Goal: Information Seeking & Learning: Learn about a topic

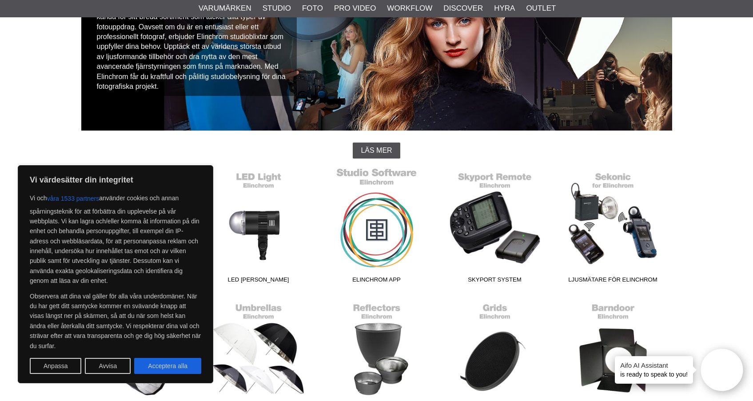
scroll to position [140, 0]
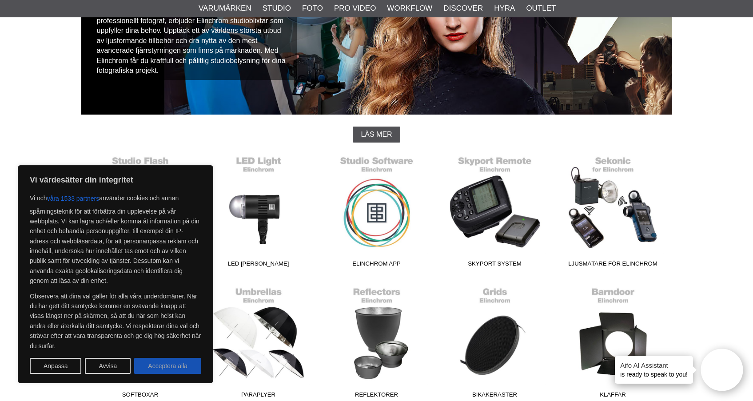
click at [189, 368] on button "Acceptera alla" at bounding box center [167, 366] width 67 height 16
checkbox input "true"
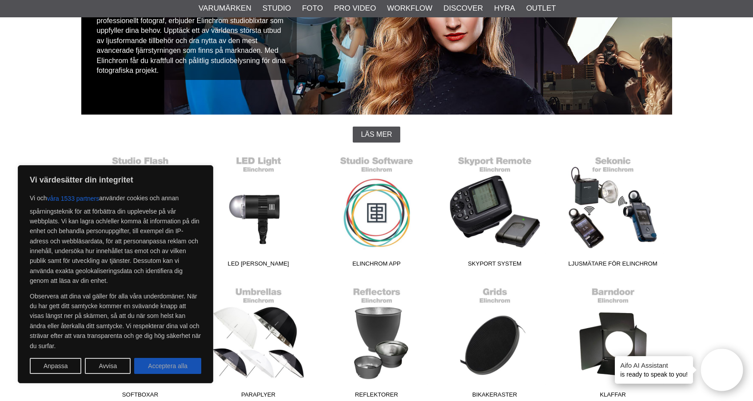
checkbox input "true"
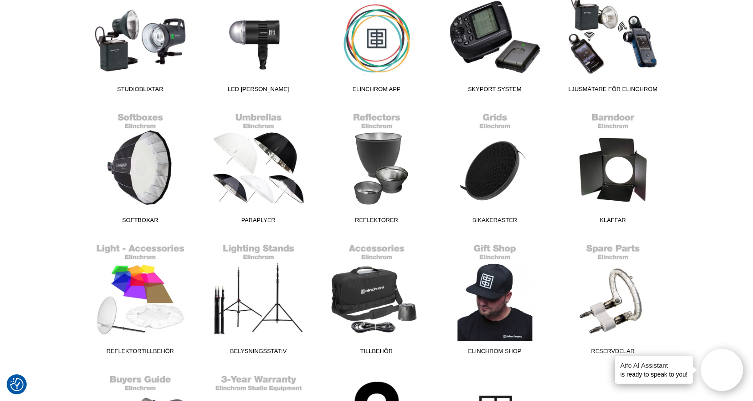
scroll to position [0, 0]
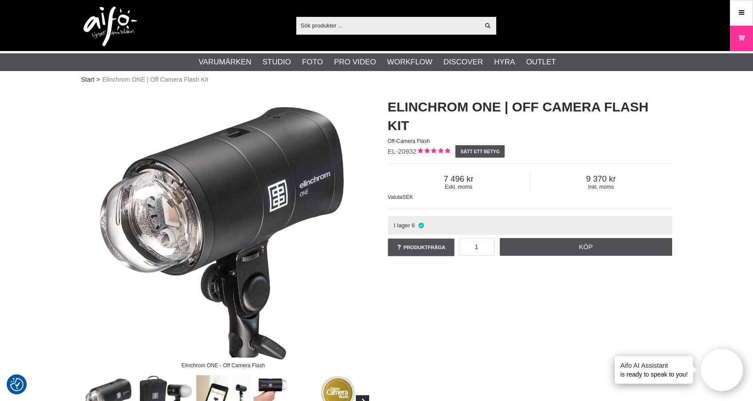
click at [106, 81] on span "Elinchrom ONE | Off Camera Flash Kit" at bounding box center [155, 79] width 106 height 9
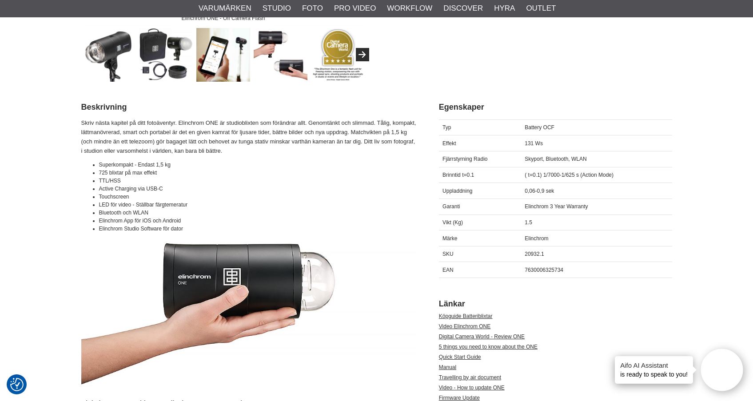
scroll to position [342, 0]
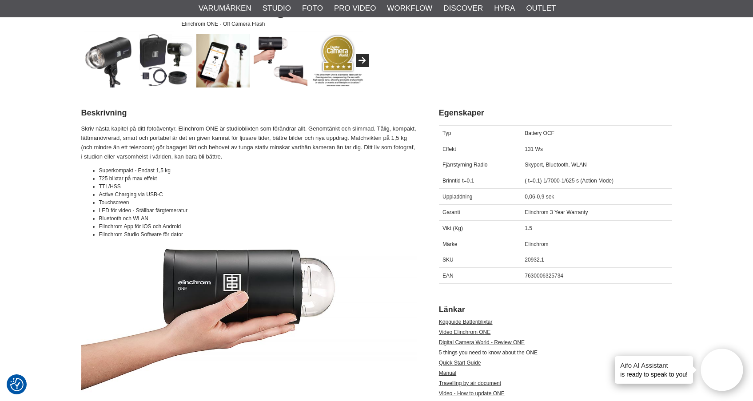
click at [219, 69] on img at bounding box center [223, 61] width 54 height 54
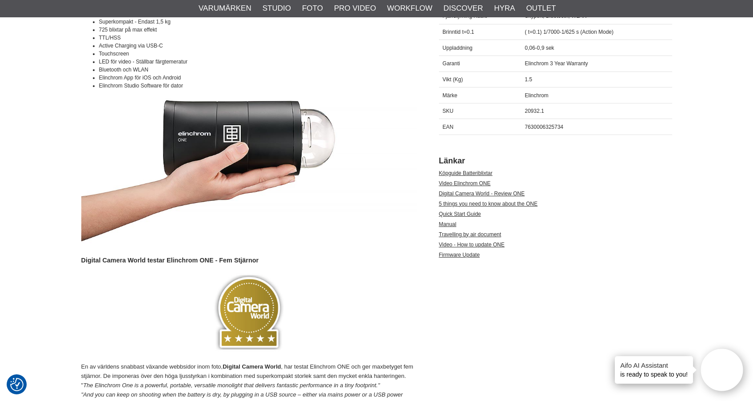
scroll to position [638, 0]
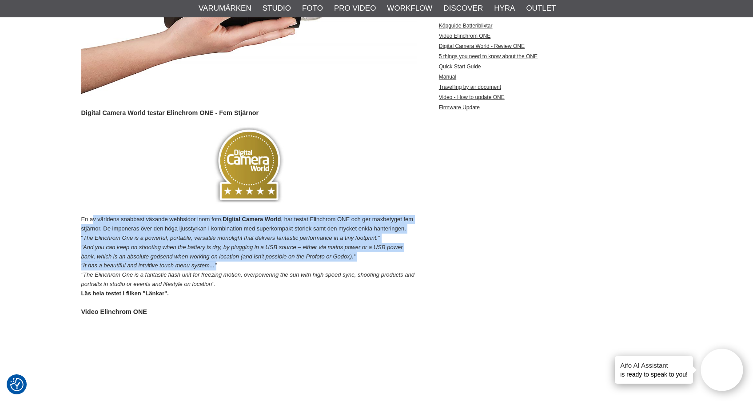
drag, startPoint x: 124, startPoint y: 218, endPoint x: 269, endPoint y: 263, distance: 151.4
click at [269, 263] on p "En av världens snabbast växande webbsidor inom foto, Digital Camera World , har…" at bounding box center [248, 256] width 335 height 83
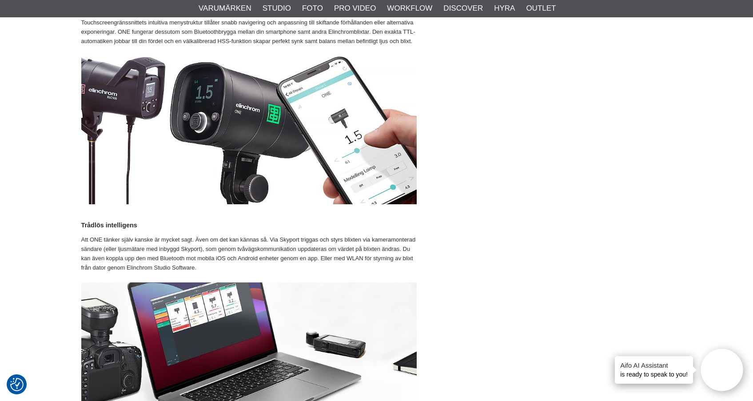
scroll to position [1390, 0]
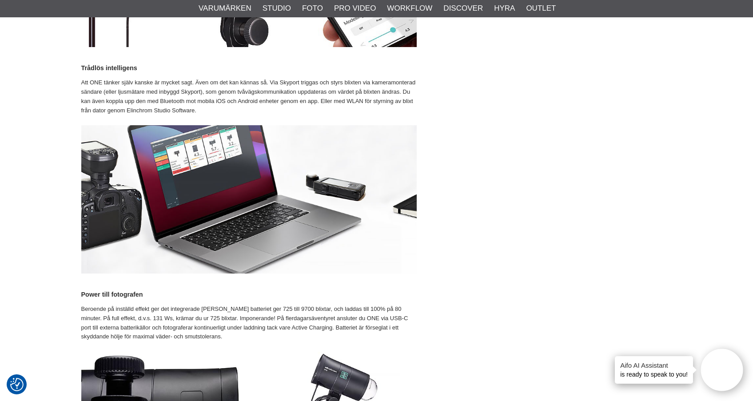
click at [311, 172] on img at bounding box center [248, 199] width 335 height 148
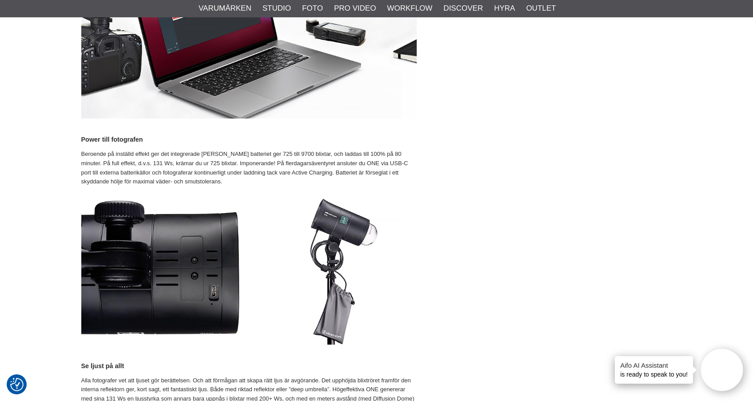
scroll to position [1689, 0]
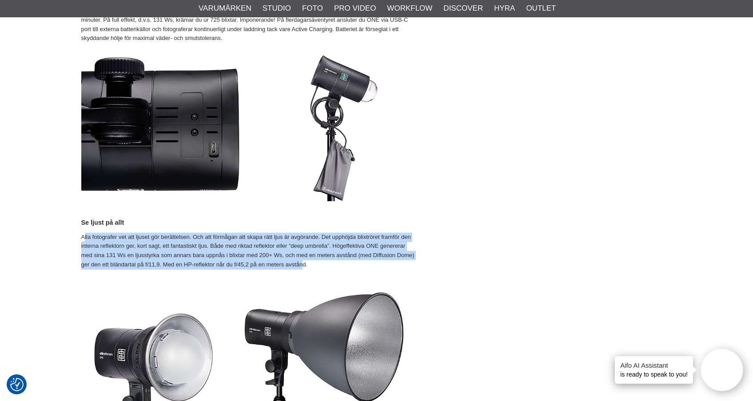
drag, startPoint x: 96, startPoint y: 224, endPoint x: 301, endPoint y: 251, distance: 207.1
click at [301, 251] on p "Alla fotografer vet att ljuset gör berättelsen. Och att förmågan att skapa rätt…" at bounding box center [248, 251] width 335 height 37
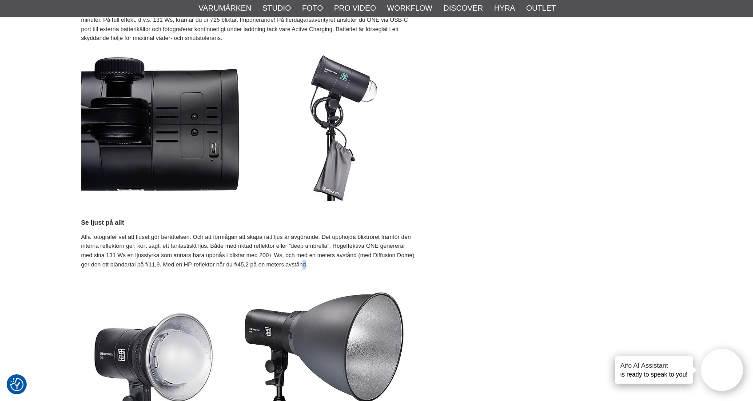
click at [305, 251] on p "Alla fotografer vet att ljuset gör berättelsen. Och att förmågan att skapa rätt…" at bounding box center [248, 251] width 335 height 37
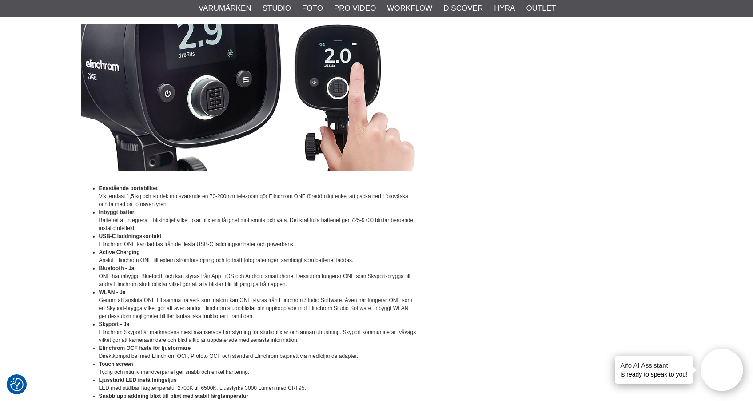
scroll to position [2653, 0]
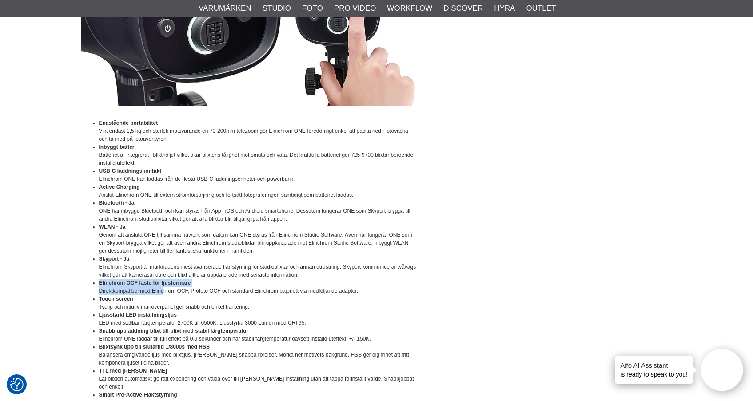
drag, startPoint x: 134, startPoint y: 267, endPoint x: 162, endPoint y: 272, distance: 29.0
click at [162, 272] on ul "Enastående portabilitet Vikt endast 1,5 kg och storlek motsvarande en 70-200mm …" at bounding box center [248, 275] width 335 height 312
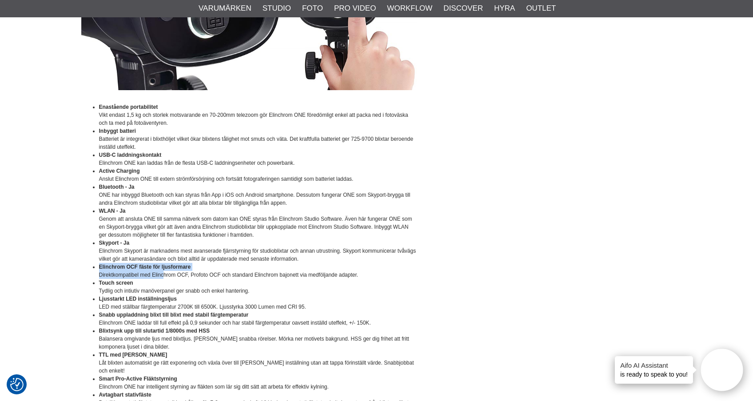
scroll to position [2709, 0]
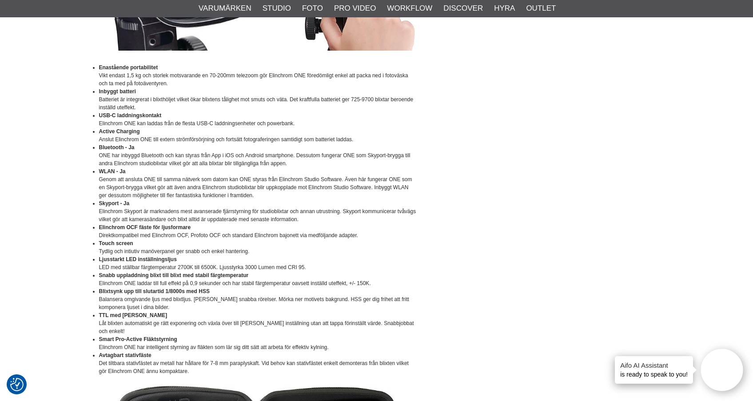
click at [104, 200] on li "Skyport - Ja Elinchrom Skyport är marknadens mest avanserade fjärrstyrning för …" at bounding box center [258, 212] width 318 height 24
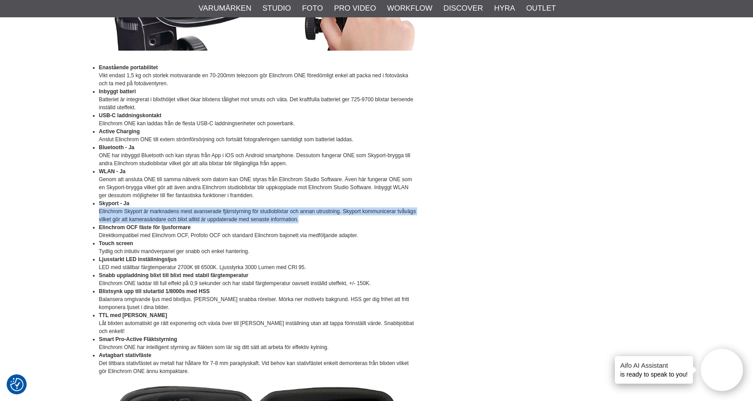
click at [300, 203] on li "Skyport - Ja Elinchrom Skyport är marknadens mest avanserade fjärrstyrning för …" at bounding box center [258, 212] width 318 height 24
drag, startPoint x: 304, startPoint y: 203, endPoint x: 98, endPoint y: 193, distance: 206.4
click at [98, 193] on ul "Enastående portabilitet Vikt endast 1,5 kg och storlek motsvarande en 70-200mm …" at bounding box center [248, 220] width 335 height 312
drag, startPoint x: 98, startPoint y: 193, endPoint x: 172, endPoint y: 211, distance: 76.0
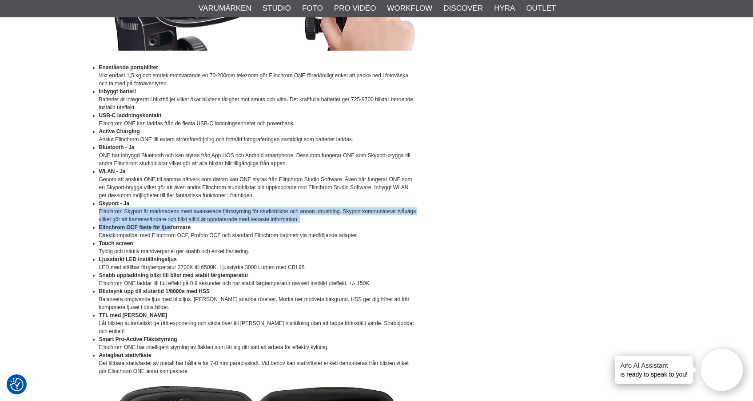
click at [172, 211] on ul "Enastående portabilitet Vikt endast 1,5 kg och storlek motsvarande en 70-200mm …" at bounding box center [248, 220] width 335 height 312
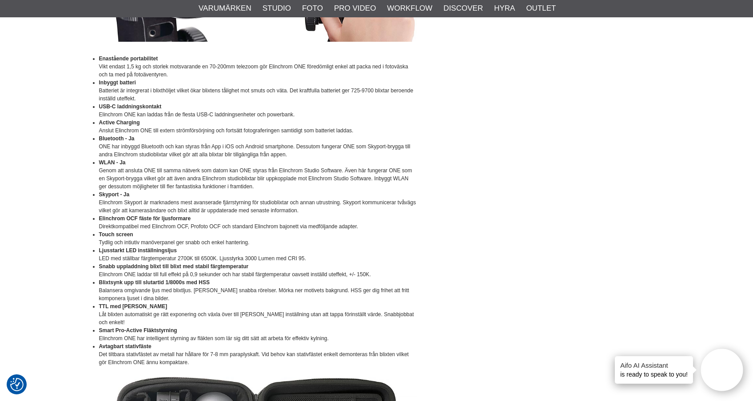
click at [107, 303] on li "TTL med Manuell Låsning Låt blixten automatiskt ge rätt exponering och växla öv…" at bounding box center [258, 315] width 318 height 24
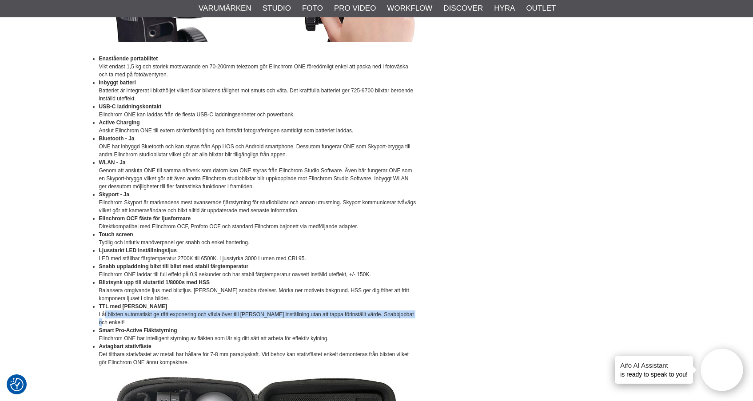
drag, startPoint x: 112, startPoint y: 299, endPoint x: 409, endPoint y: 299, distance: 296.8
click at [409, 303] on li "TTL med Manuell Låsning Låt blixten automatiskt ge rätt exponering och växla öv…" at bounding box center [258, 315] width 318 height 24
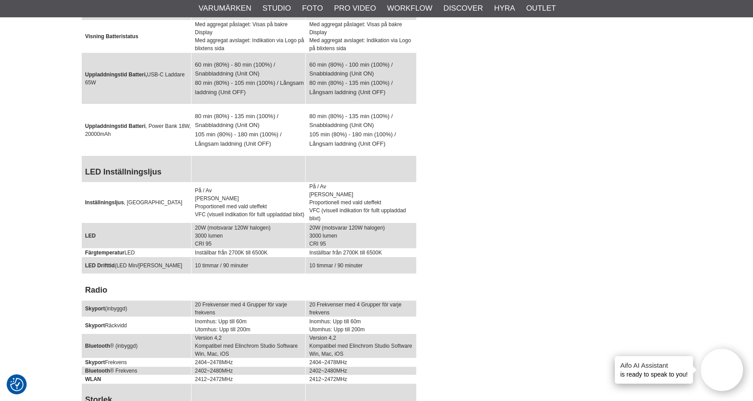
scroll to position [3886, 0]
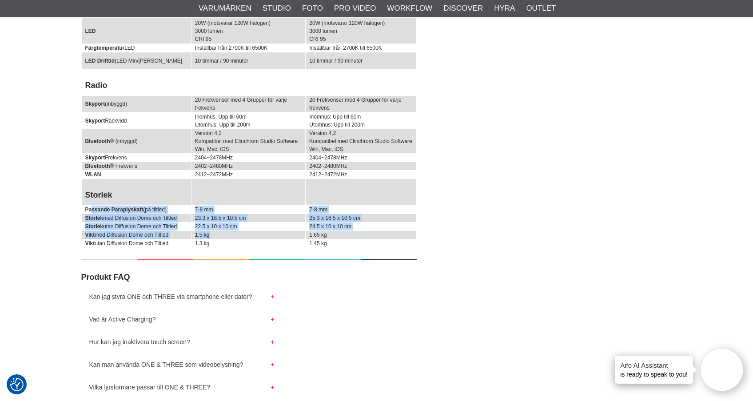
drag, startPoint x: 93, startPoint y: 182, endPoint x: 267, endPoint y: 210, distance: 176.8
click at [267, 231] on td "1.5 kg" at bounding box center [248, 235] width 114 height 8
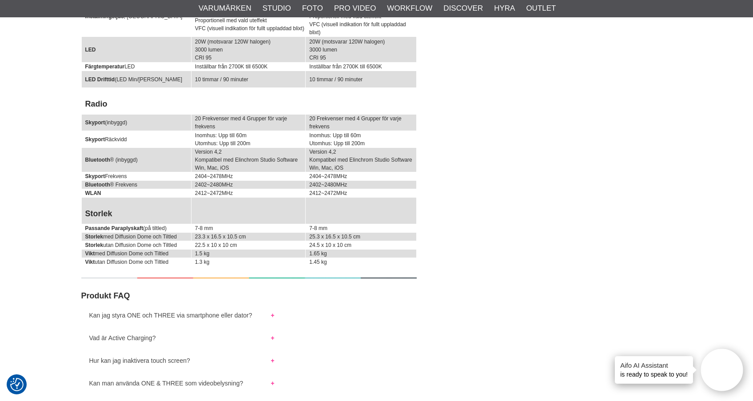
scroll to position [3707, 0]
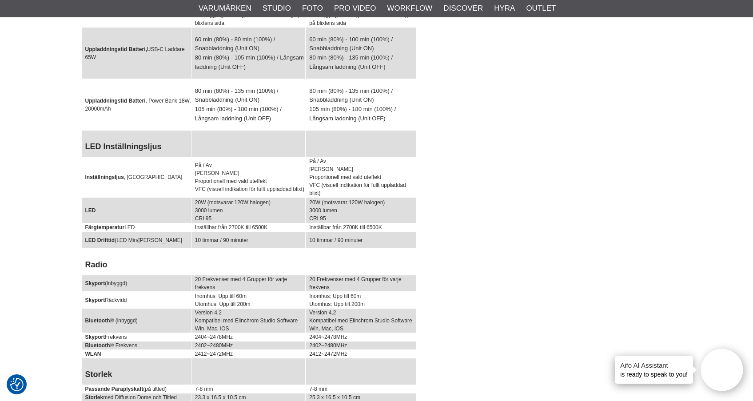
drag, startPoint x: 102, startPoint y: 254, endPoint x: 155, endPoint y: 255, distance: 52.4
click at [155, 275] on td "Skyport (inbyggd)" at bounding box center [136, 283] width 110 height 16
drag, startPoint x: 200, startPoint y: 251, endPoint x: 308, endPoint y: 259, distance: 108.7
click at [308, 275] on tr "Skyport (inbyggd) 20 Frekvenser med 4 Grupper för varje frekvens 20 Frekvenser …" at bounding box center [248, 283] width 335 height 16
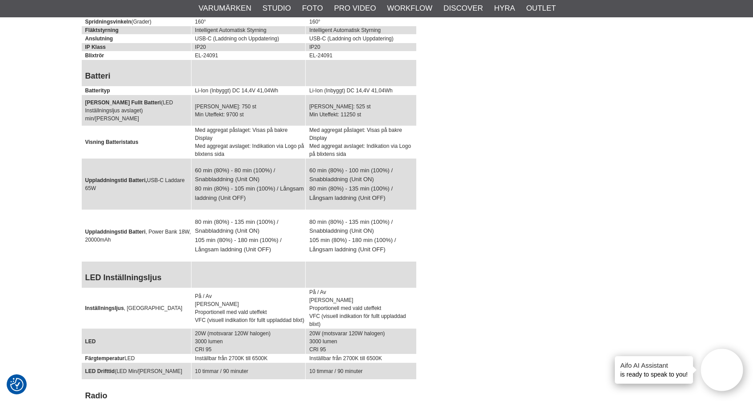
scroll to position [3739, 0]
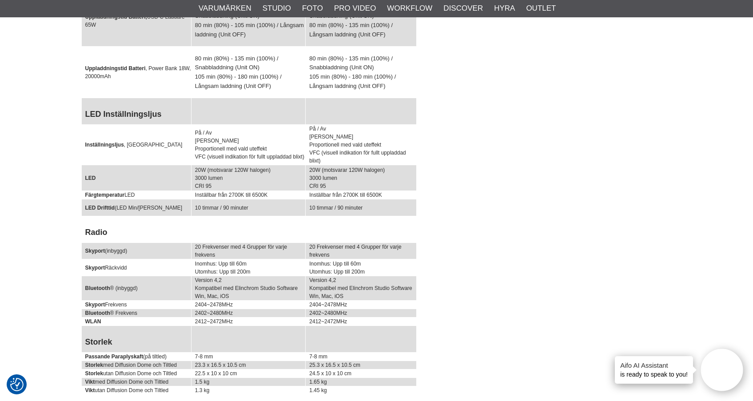
click at [228, 259] on td "Inomhus: Upp till 60m Utomhus: Upp till 200m" at bounding box center [248, 267] width 114 height 17
click at [208, 259] on td "Inomhus: Upp till 60m Utomhus: Upp till 200m" at bounding box center [248, 267] width 114 height 17
drag, startPoint x: 213, startPoint y: 235, endPoint x: 274, endPoint y: 246, distance: 61.9
click at [274, 259] on td "Inomhus: Upp till 60m Utomhus: Upp till 200m" at bounding box center [248, 267] width 114 height 17
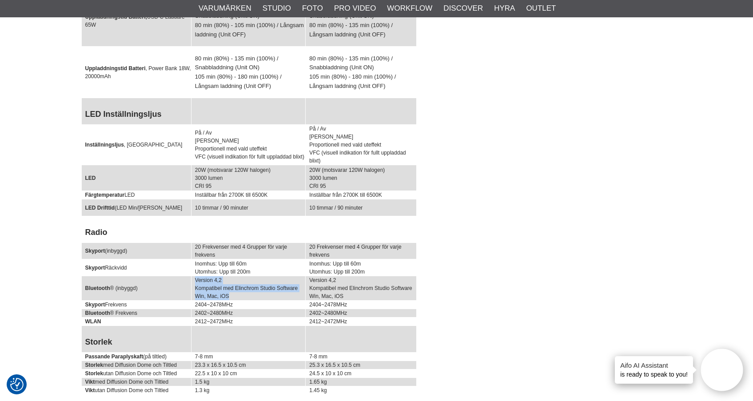
drag, startPoint x: 193, startPoint y: 251, endPoint x: 272, endPoint y: 266, distance: 80.2
click at [272, 276] on td "Version 4,2 Kompatibel med Elinchrom Studio Software Win, Mac, iOS" at bounding box center [248, 288] width 114 height 24
click at [250, 276] on td "Version 4,2 Kompatibel med Elinchrom Studio Software Win, Mac, iOS" at bounding box center [248, 288] width 114 height 24
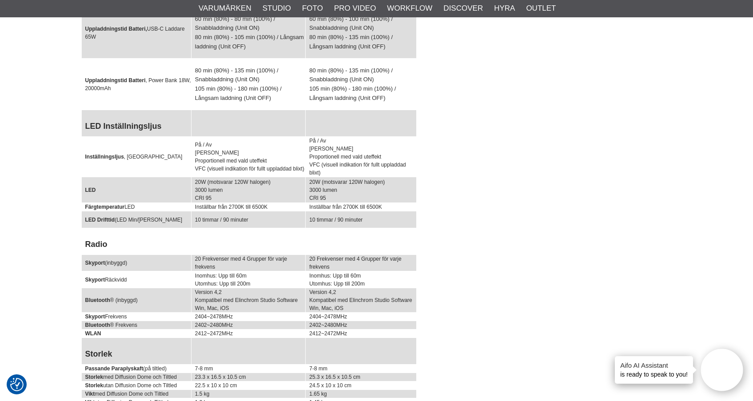
scroll to position [3711, 0]
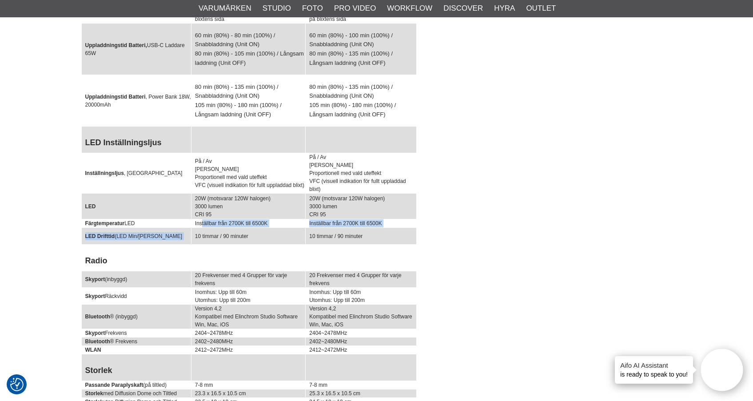
drag, startPoint x: 206, startPoint y: 196, endPoint x: 257, endPoint y: 200, distance: 51.3
click at [257, 200] on tbody "Specification Elinchrom ONE Elinchrom THREE Energi 131 Ws 261 Ws Bländartal vid…" at bounding box center [248, 31] width 335 height 784
click at [257, 228] on td "10 timmar / 90 minuter" at bounding box center [248, 236] width 114 height 17
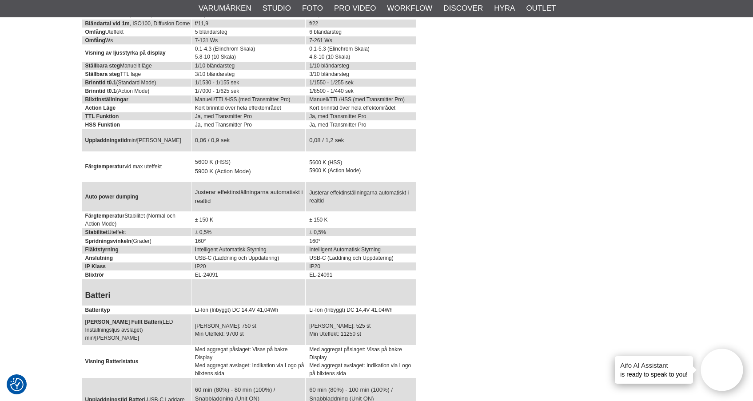
scroll to position [3287, 0]
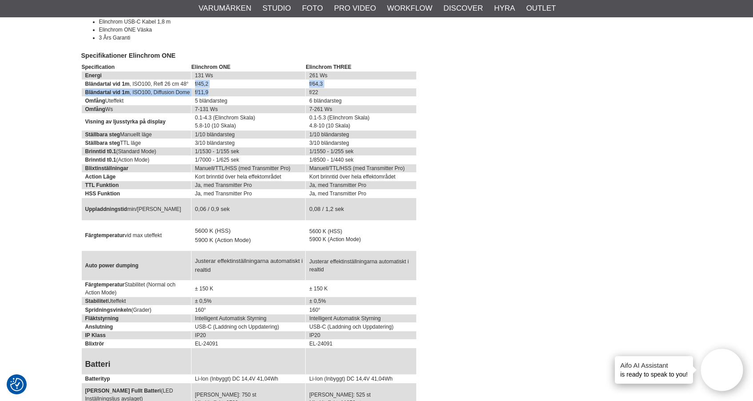
drag, startPoint x: 194, startPoint y: 58, endPoint x: 208, endPoint y: 65, distance: 15.3
click at [208, 88] on td "f/11,9" at bounding box center [248, 92] width 114 height 8
click at [205, 88] on td "f/11,9" at bounding box center [248, 92] width 114 height 8
drag, startPoint x: 196, startPoint y: 57, endPoint x: 383, endPoint y: 78, distance: 187.3
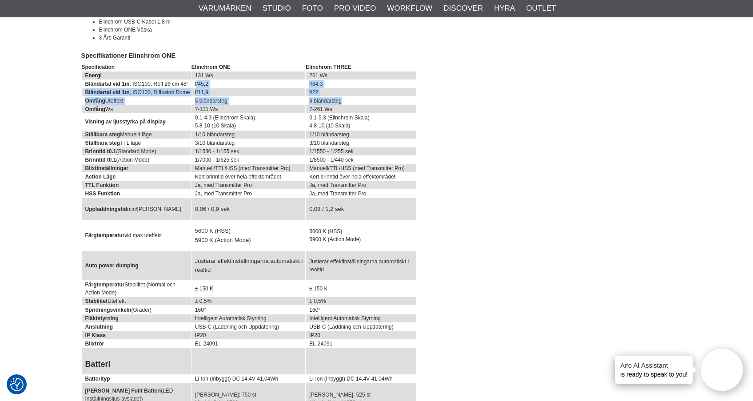
click at [383, 96] on td "6 bländarsteg" at bounding box center [361, 100] width 111 height 8
click at [225, 96] on td "5 bländarsteg" at bounding box center [248, 100] width 114 height 8
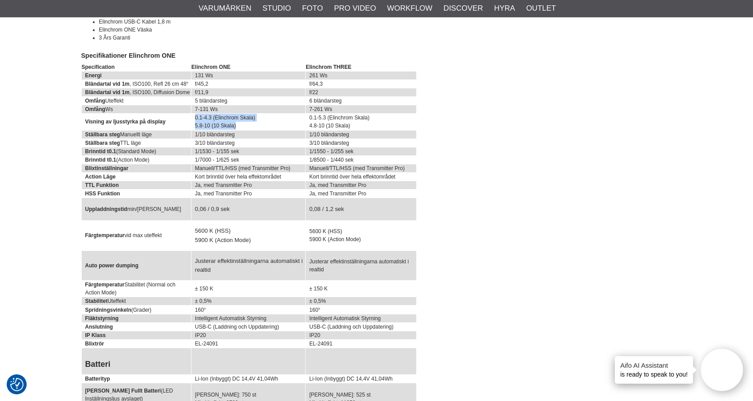
drag, startPoint x: 197, startPoint y: 92, endPoint x: 249, endPoint y: 96, distance: 52.6
click at [249, 113] on td "0.1-4.3 (Elinchrom Skala) 5.8-10 (10 Skala)" at bounding box center [248, 121] width 114 height 17
drag, startPoint x: 248, startPoint y: 100, endPoint x: 200, endPoint y: 92, distance: 48.6
click at [200, 113] on td "0.1-4.3 (Elinchrom Skala) 5.8-10 (10 Skala)" at bounding box center [248, 121] width 114 height 17
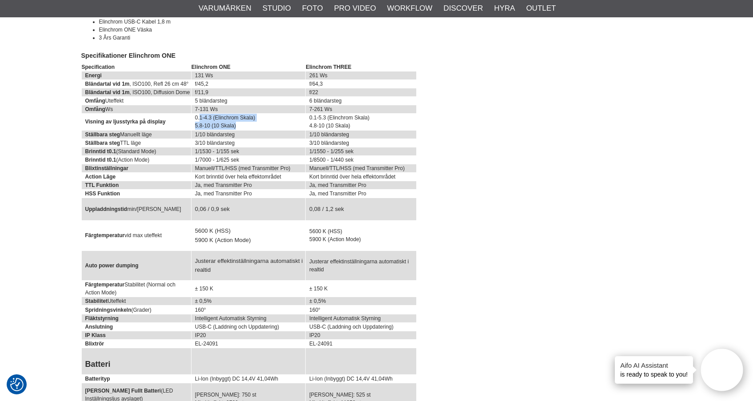
click at [200, 113] on td "0.1-4.3 (Elinchrom Skala) 5.8-10 (10 Skala)" at bounding box center [248, 121] width 114 height 17
drag, startPoint x: 197, startPoint y: 93, endPoint x: 241, endPoint y: 99, distance: 44.8
click at [241, 113] on td "0.1-4.3 (Elinchrom Skala) 5.8-10 (10 Skala)" at bounding box center [248, 121] width 114 height 17
drag, startPoint x: 196, startPoint y: 107, endPoint x: 247, endPoint y: 113, distance: 51.5
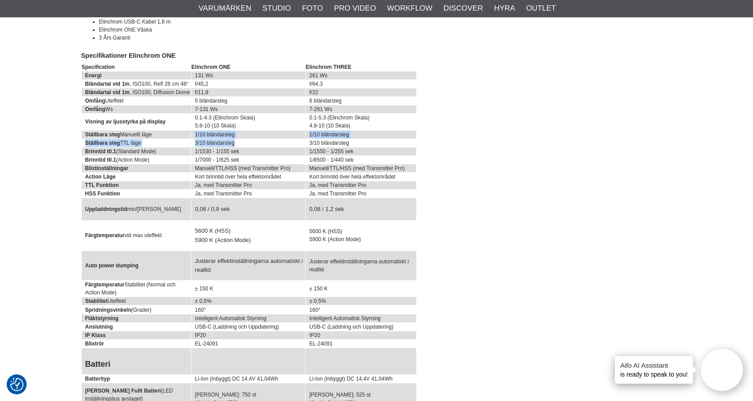
click at [247, 139] on td "3/10 bländarsteg" at bounding box center [248, 143] width 114 height 8
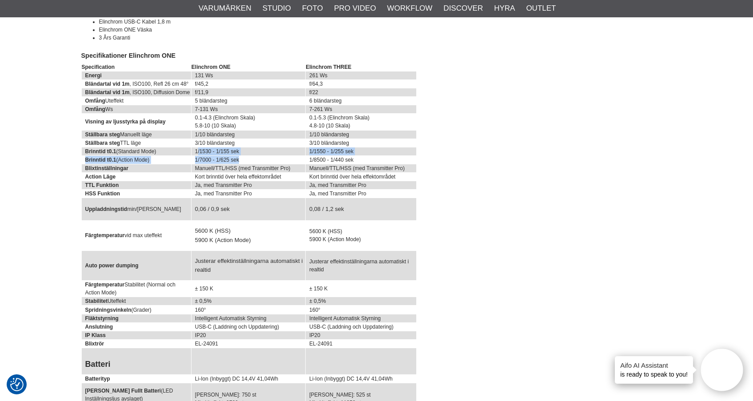
drag, startPoint x: 202, startPoint y: 126, endPoint x: 239, endPoint y: 130, distance: 37.6
click at [239, 156] on td "1/7000 - 1/625 sek" at bounding box center [248, 160] width 114 height 8
drag, startPoint x: 196, startPoint y: 143, endPoint x: 262, endPoint y: 145, distance: 66.7
click at [262, 164] on td "Manuell/TTL/HSS (med Transmitter Pro)" at bounding box center [248, 168] width 114 height 8
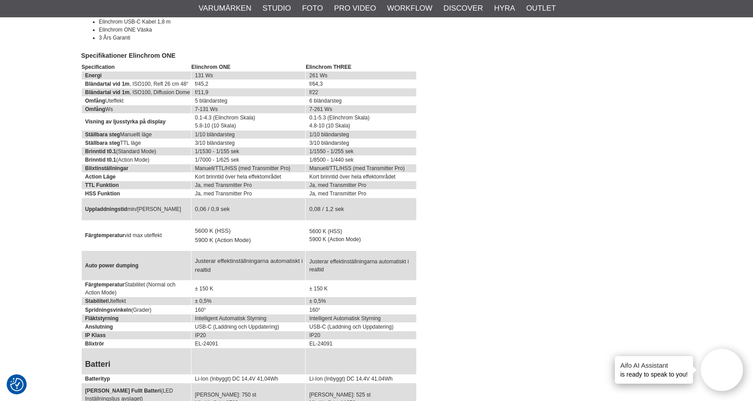
click at [262, 164] on td "Manuell/TTL/HSS (med Transmitter Pro)" at bounding box center [248, 168] width 114 height 8
drag, startPoint x: 193, startPoint y: 149, endPoint x: 287, endPoint y: 154, distance: 94.3
click at [287, 172] on td "Kort brinntid över hela effektområdet" at bounding box center [248, 176] width 114 height 8
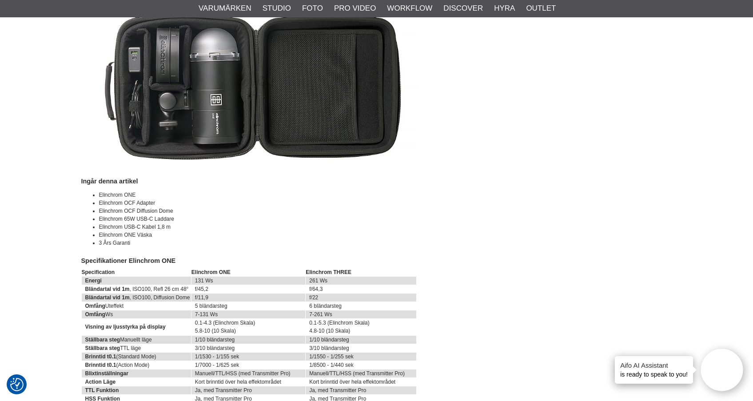
scroll to position [3137, 0]
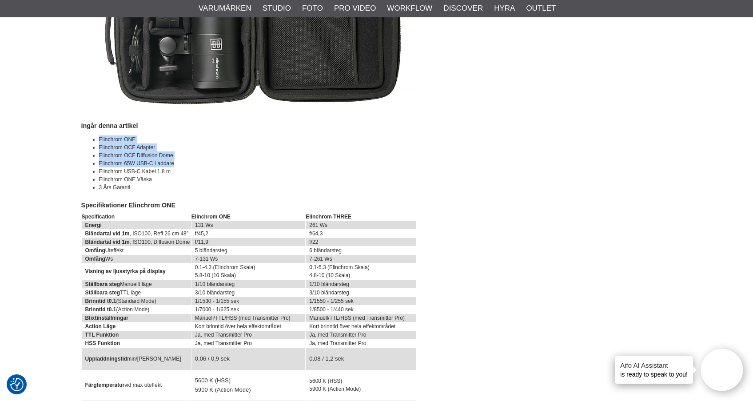
drag, startPoint x: 98, startPoint y: 114, endPoint x: 173, endPoint y: 133, distance: 77.5
click at [173, 136] on ul "Elinchrom ONE Elinchrom OCF Adapter Elinchrom OCF Diffusion Dome Elinchrom 65W …" at bounding box center [248, 164] width 335 height 56
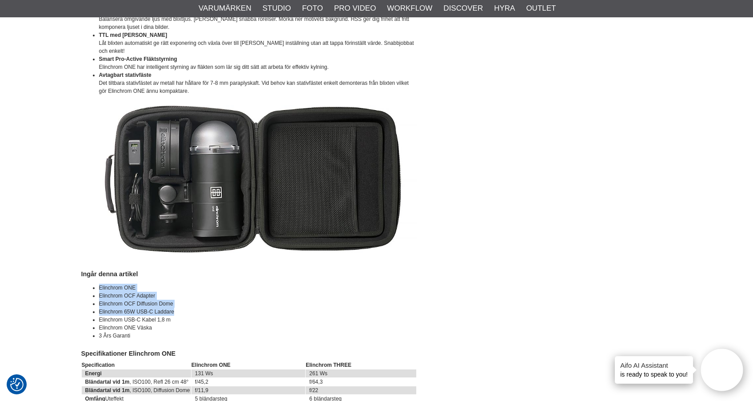
scroll to position [3053, 0]
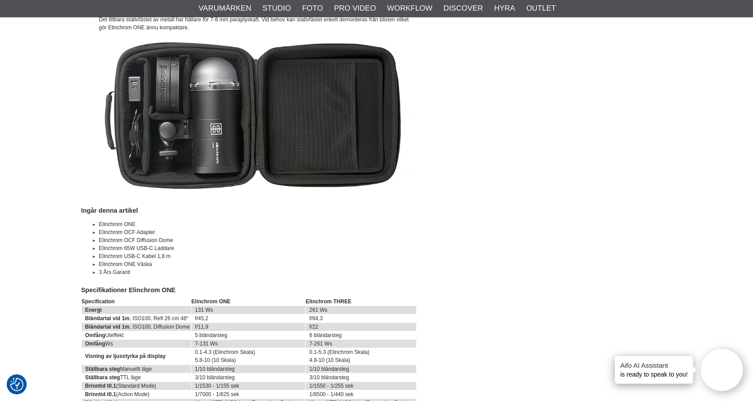
click at [167, 228] on li "Elinchrom OCF Adapter" at bounding box center [258, 232] width 318 height 8
drag, startPoint x: 106, startPoint y: 197, endPoint x: 172, endPoint y: 243, distance: 80.1
click at [172, 243] on ul "Elinchrom ONE Elinchrom OCF Adapter Elinchrom OCF Diffusion Dome Elinchrom 65W …" at bounding box center [248, 248] width 335 height 56
click at [172, 268] on li "3 Års Garanti" at bounding box center [258, 272] width 318 height 8
drag, startPoint x: 169, startPoint y: 243, endPoint x: 84, endPoint y: 197, distance: 96.4
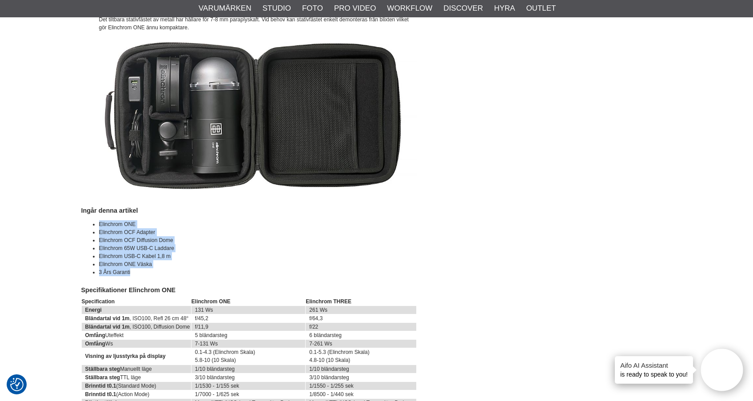
click at [84, 220] on ul "Elinchrom ONE Elinchrom OCF Adapter Elinchrom OCF Diffusion Dome Elinchrom 65W …" at bounding box center [248, 248] width 335 height 56
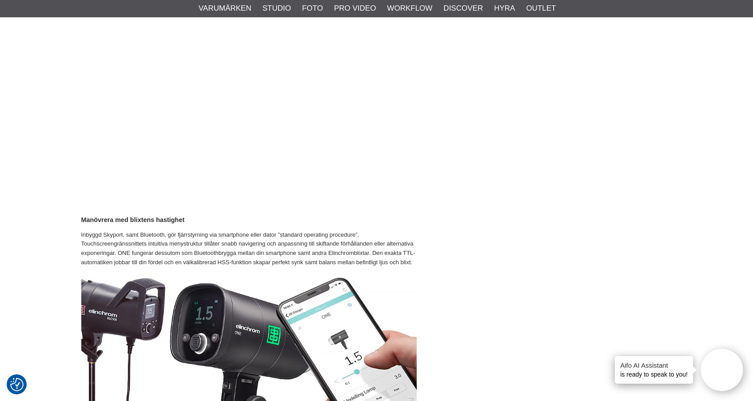
scroll to position [890, 0]
